Goal: Information Seeking & Learning: Learn about a topic

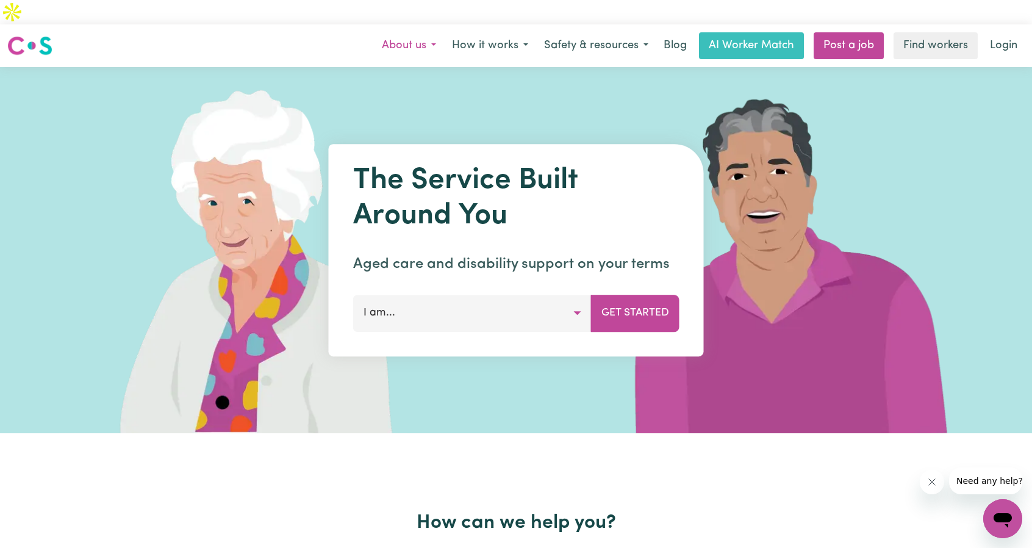
click at [431, 33] on button "About us" at bounding box center [409, 46] width 70 height 26
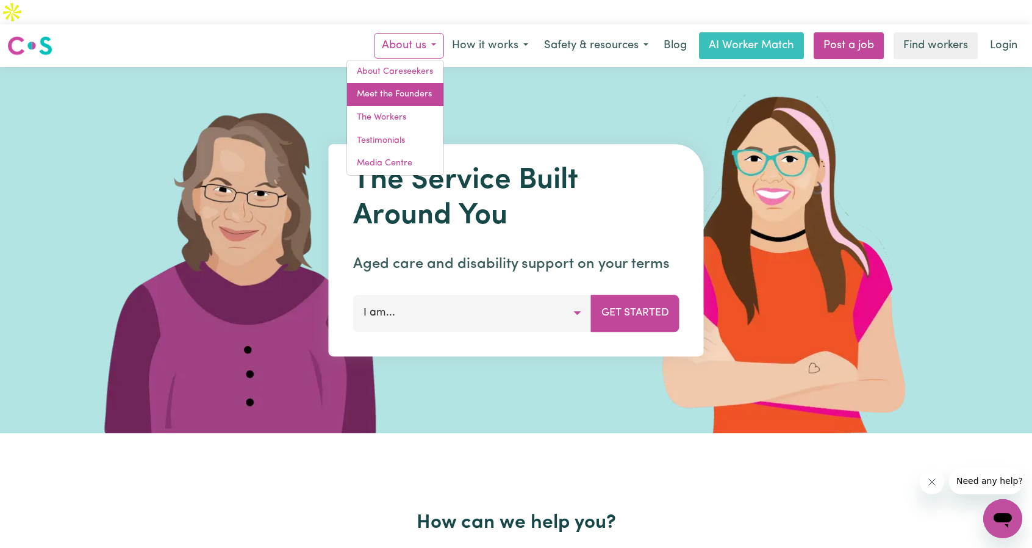
click at [416, 83] on link "Meet the Founders" at bounding box center [395, 94] width 96 height 23
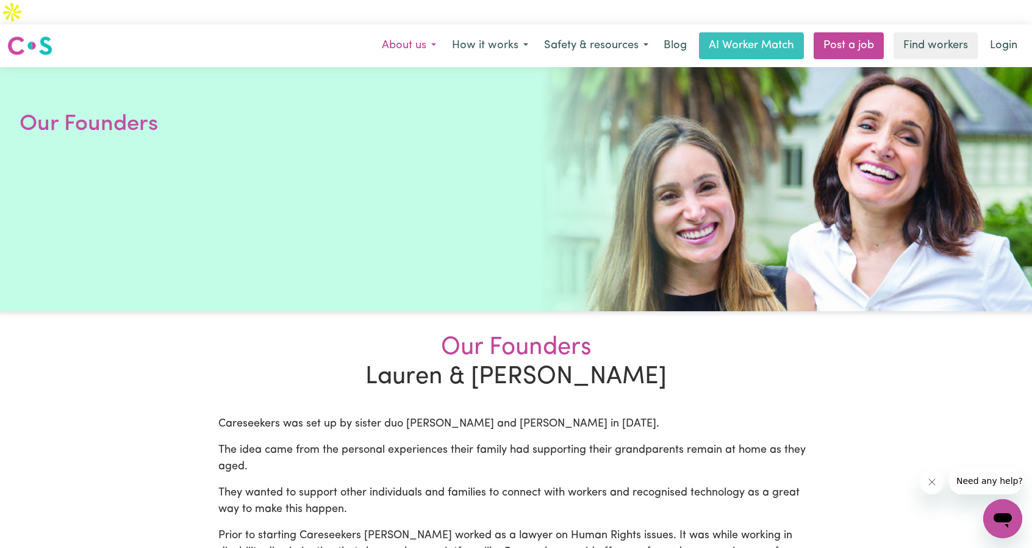
click at [431, 33] on button "About us" at bounding box center [409, 46] width 70 height 26
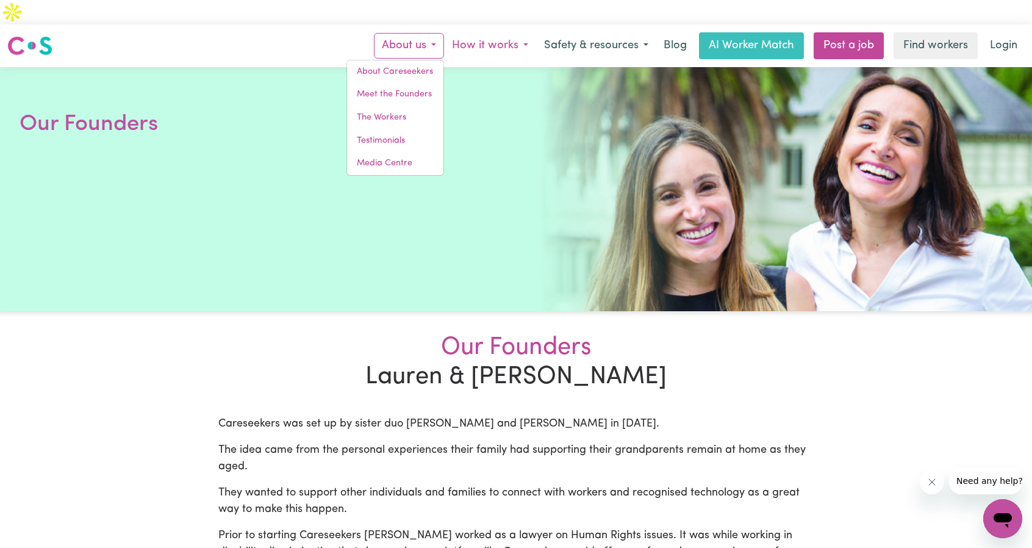
click at [512, 33] on button "How it works" at bounding box center [490, 46] width 92 height 26
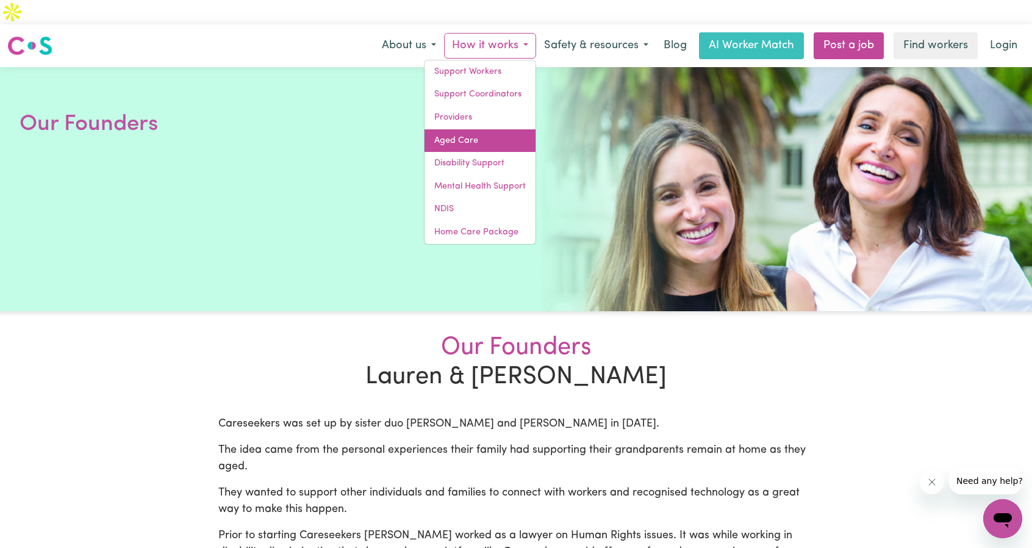
click at [468, 129] on link "Aged Care" at bounding box center [480, 140] width 111 height 23
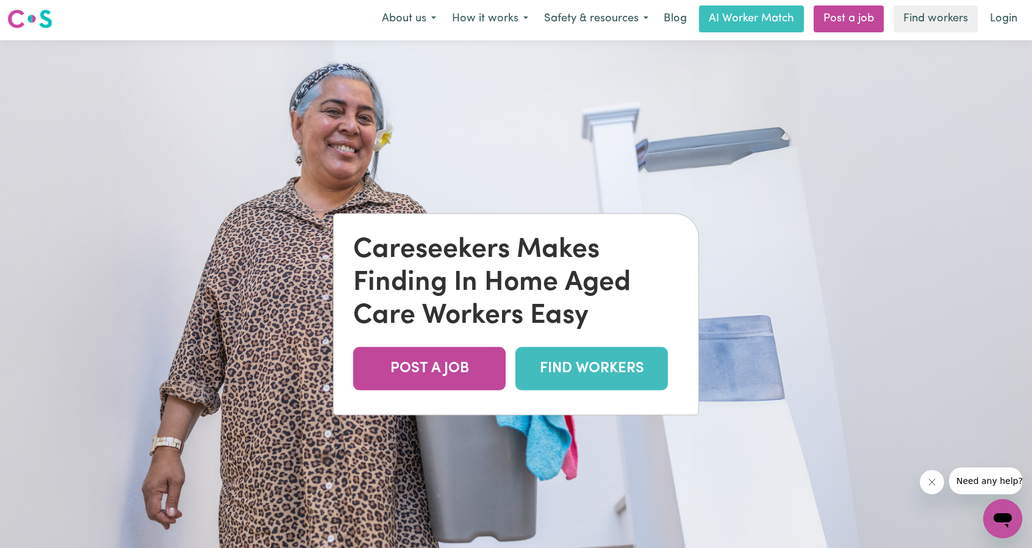
scroll to position [27, 0]
click at [587, 346] on link "FIND WORKERS" at bounding box center [591, 367] width 152 height 43
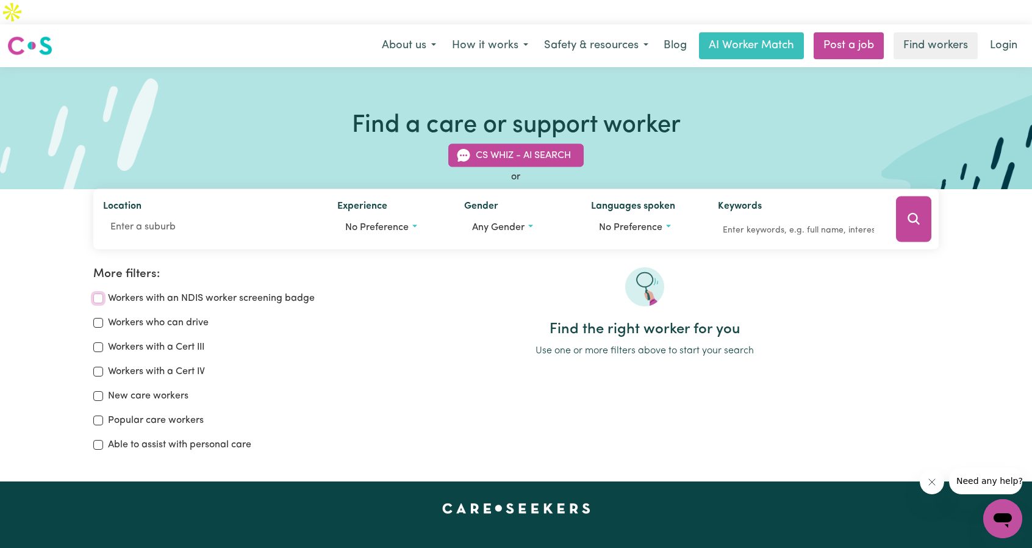
click at [99, 293] on input "Workers with an NDIS worker screening badge" at bounding box center [98, 298] width 10 height 10
checkbox input "true"
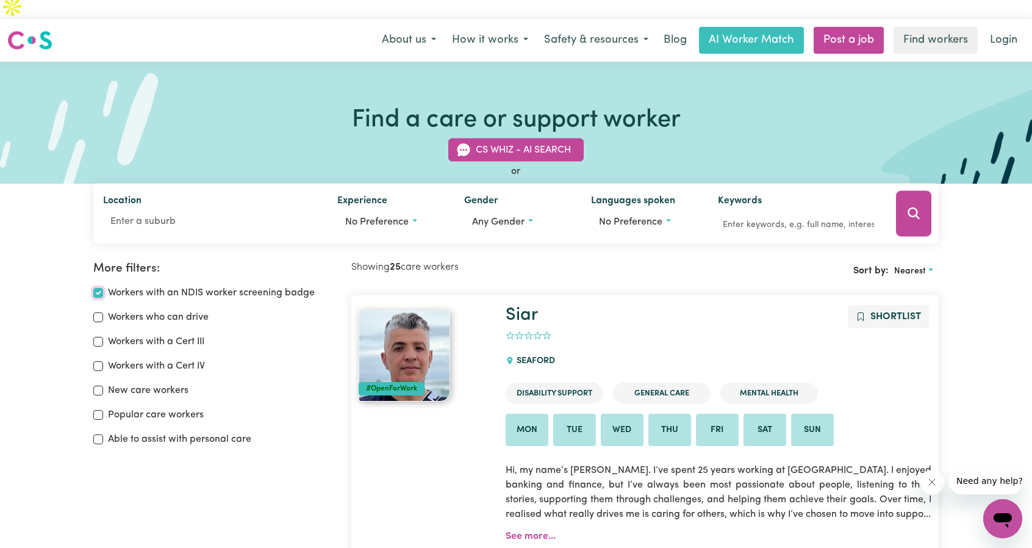
scroll to position [4, 0]
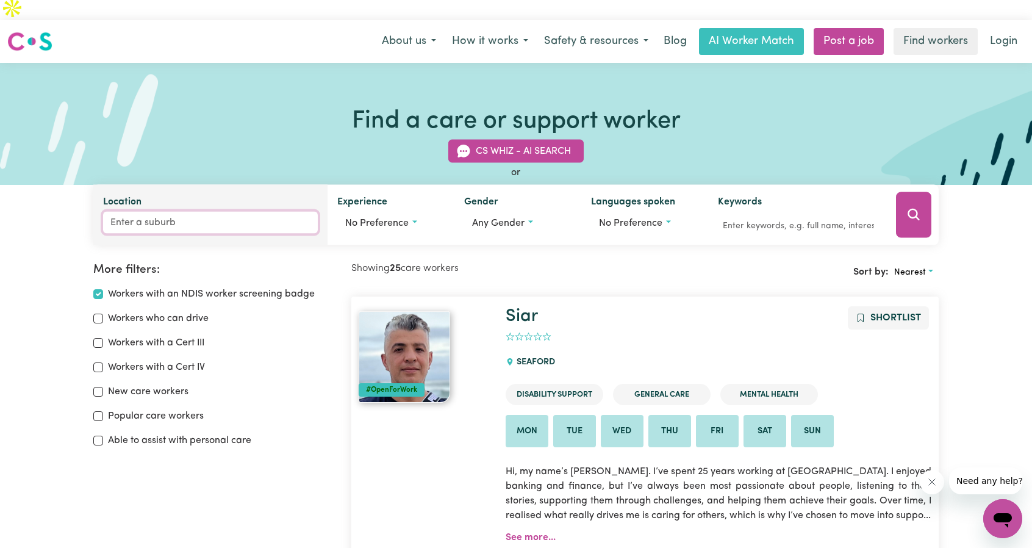
click at [257, 212] on input "Location" at bounding box center [210, 223] width 215 height 22
type input "Ocea"
type input "[GEOGRAPHIC_DATA], [GEOGRAPHIC_DATA], 6333"
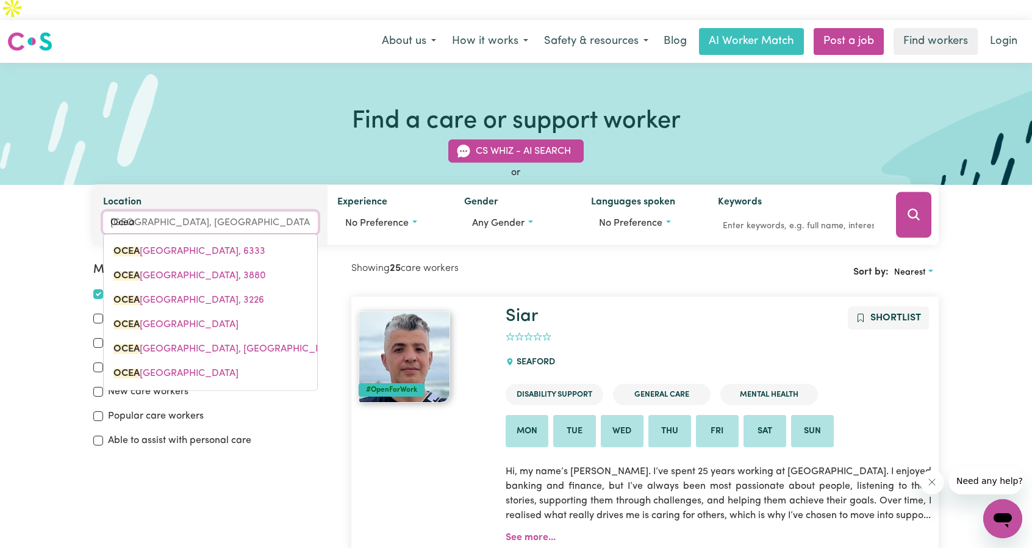
type input "Ocean"
type input "[GEOGRAPHIC_DATA], [GEOGRAPHIC_DATA]"
type input "Ocean G"
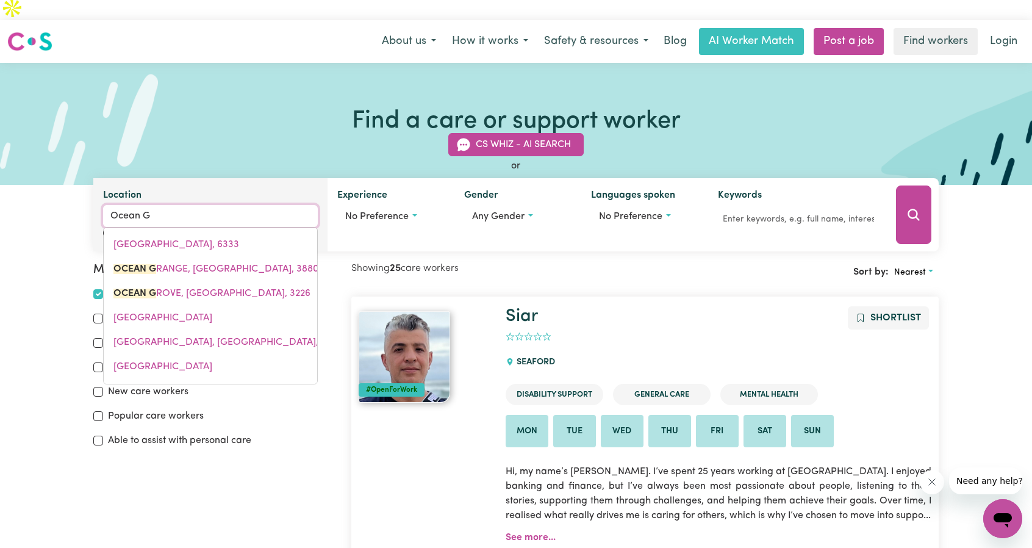
type input "[GEOGRAPHIC_DATA]"
type input "Ocean Gr"
type input "Ocean GrANGE, [GEOGRAPHIC_DATA], 3880"
type input "Ocean Gro"
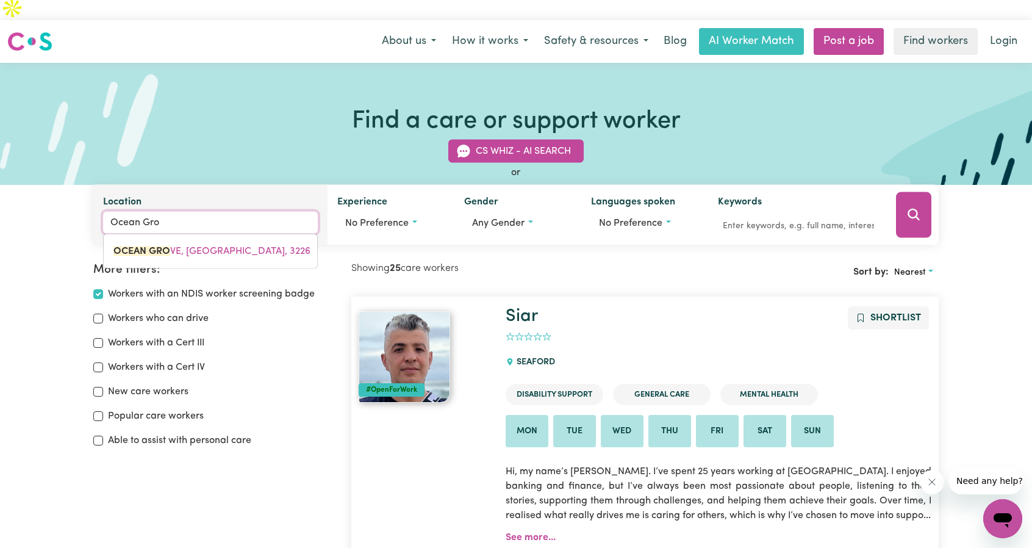
type input "Ocean GroVE, [GEOGRAPHIC_DATA], 3226"
type input "Ocean Grov"
type input "Ocean GrovE, [GEOGRAPHIC_DATA], 3226"
type input "[GEOGRAPHIC_DATA]"
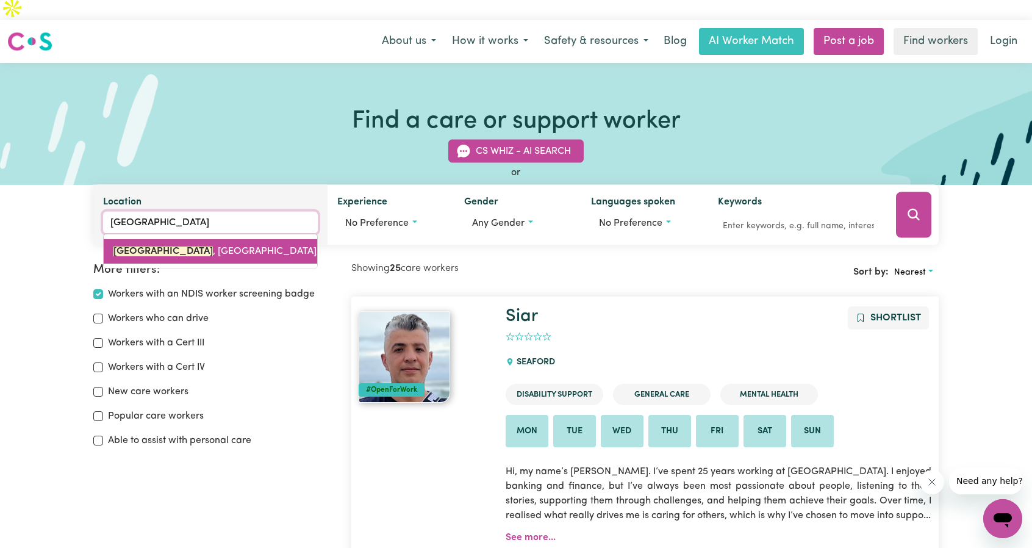
click at [205, 246] on span "[GEOGRAPHIC_DATA], 3226" at bounding box center [227, 251] width 229 height 10
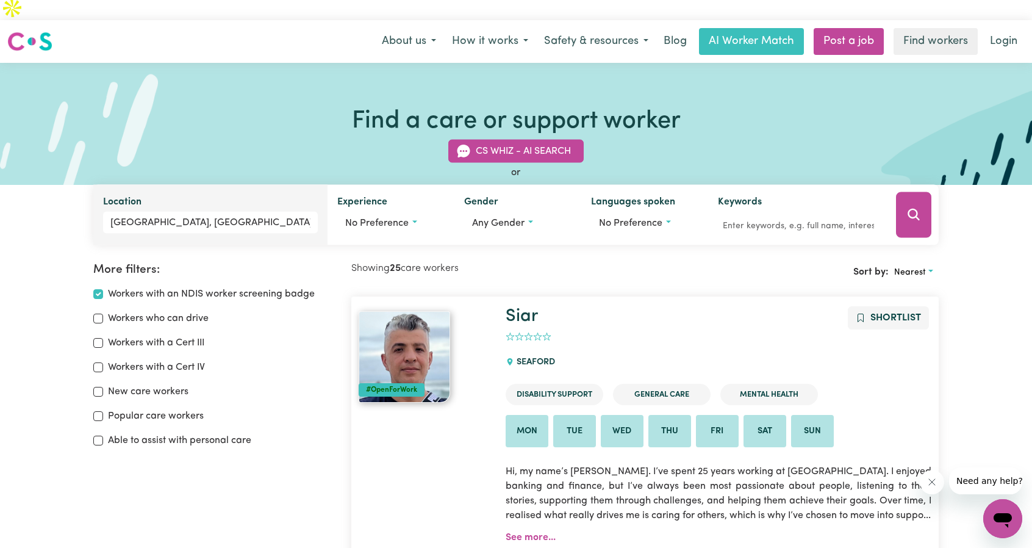
click at [79, 202] on div "CS Whiz - AI Search or Location [GEOGRAPHIC_DATA], [GEOGRAPHIC_DATA] Experience…" at bounding box center [516, 185] width 1032 height 120
click at [921, 207] on icon "Search" at bounding box center [913, 214] width 15 height 15
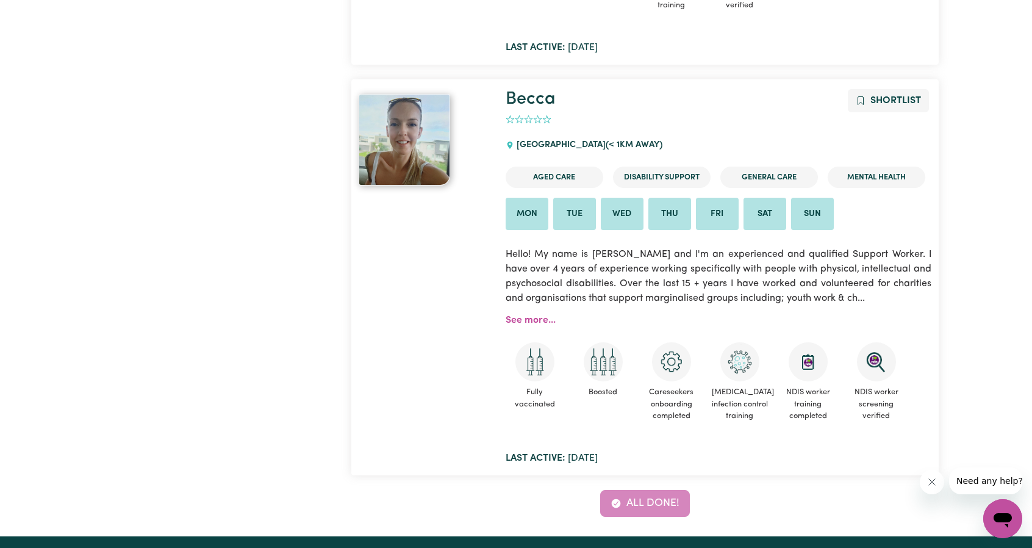
scroll to position [634, 0]
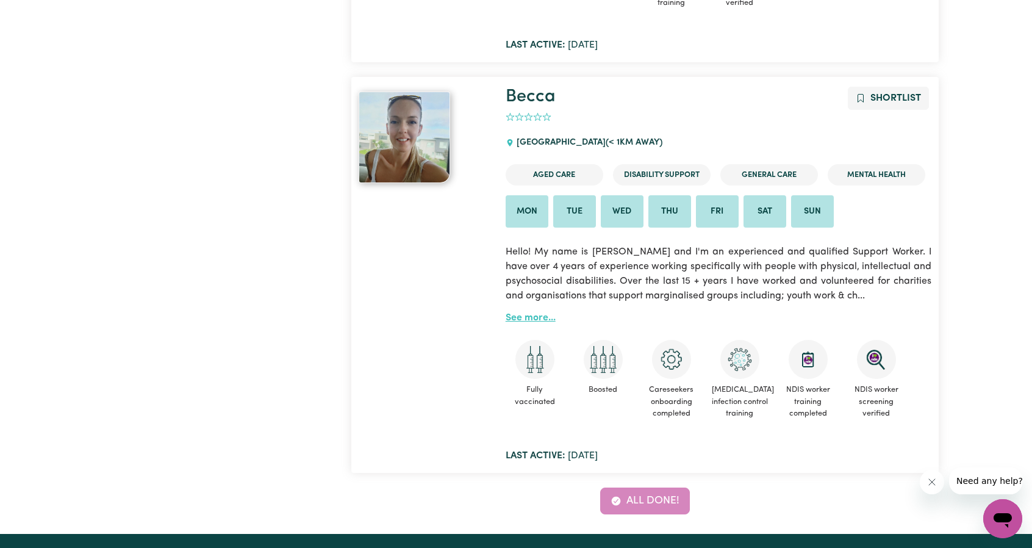
click at [526, 313] on link "See more..." at bounding box center [531, 318] width 50 height 10
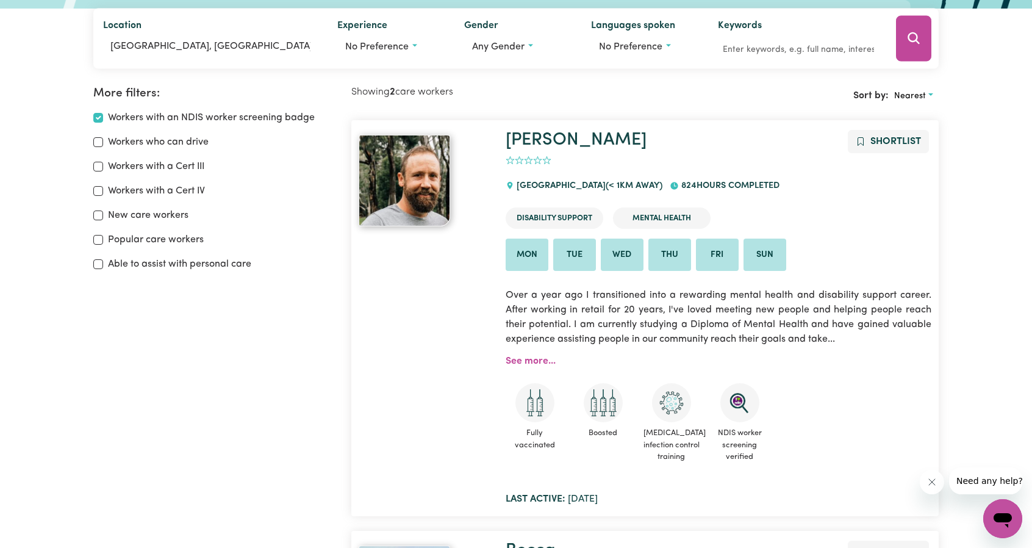
scroll to position [204, 0]
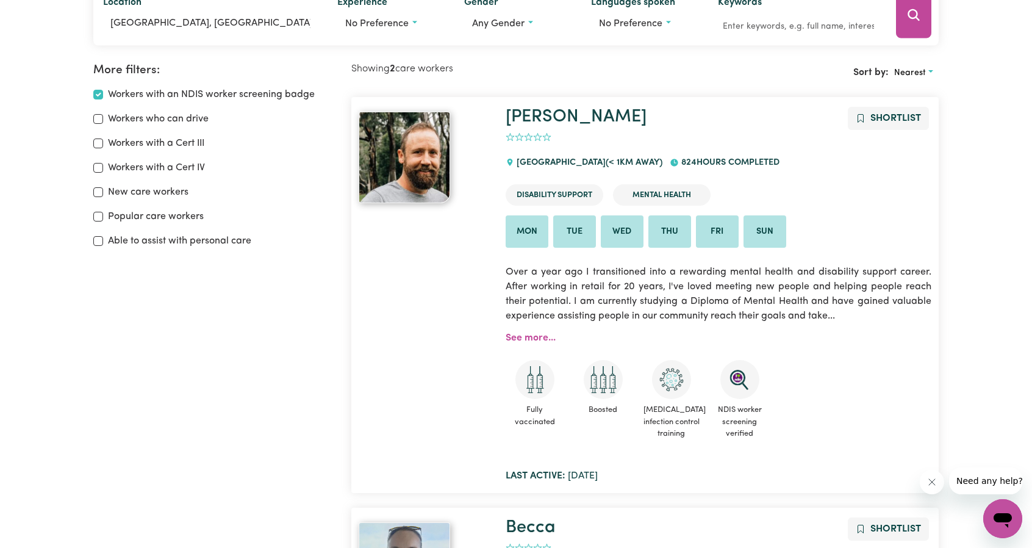
click at [99, 160] on div "Workers with a Cert IV" at bounding box center [214, 167] width 243 height 15
click at [100, 163] on input "Workers with a Cert IV" at bounding box center [98, 168] width 10 height 10
checkbox input "true"
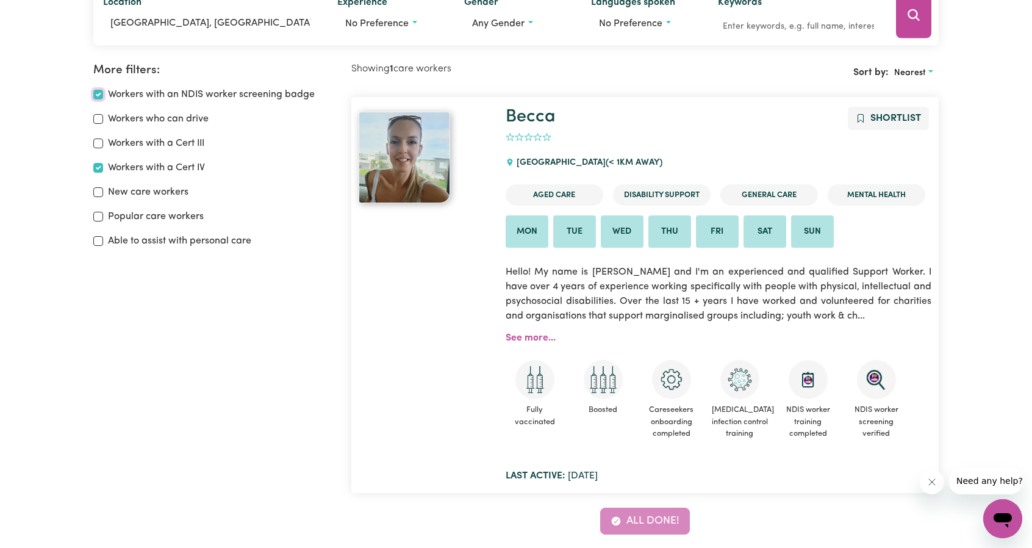
click at [99, 90] on input "Workers with an NDIS worker screening badge" at bounding box center [98, 95] width 10 height 10
checkbox input "false"
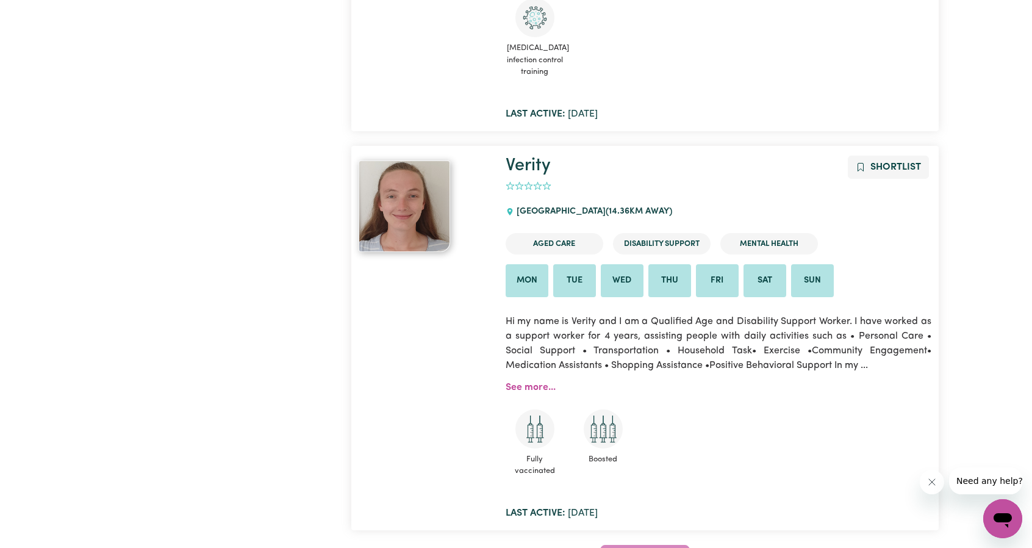
scroll to position [1386, 0]
click at [542, 383] on link "See more..." at bounding box center [531, 388] width 50 height 10
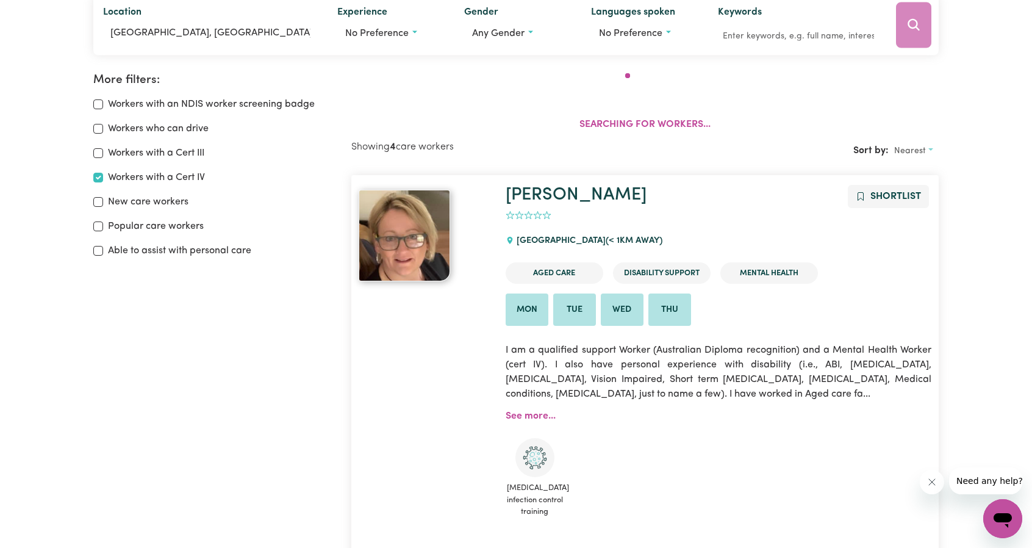
scroll to position [204, 0]
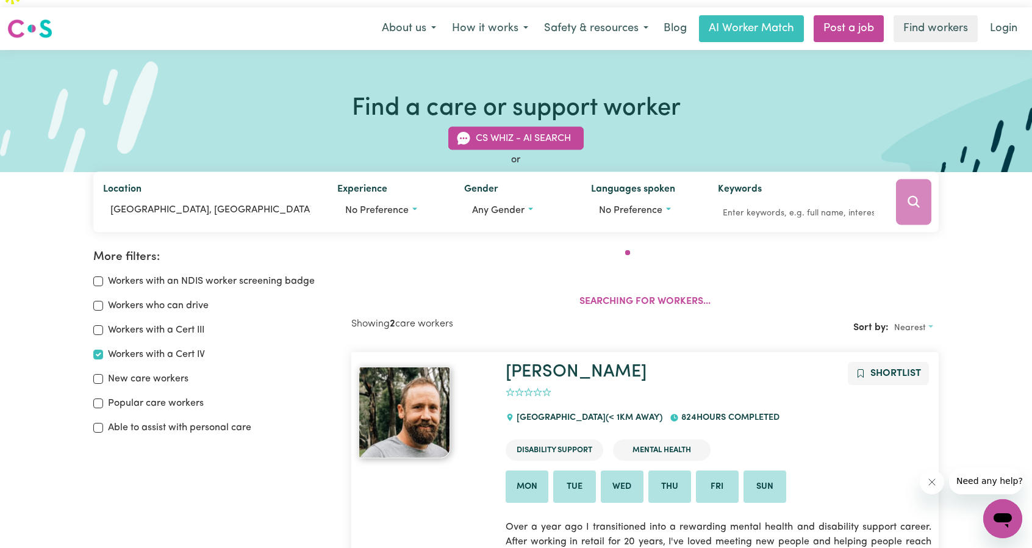
scroll to position [4, 0]
